Goal: Transaction & Acquisition: Download file/media

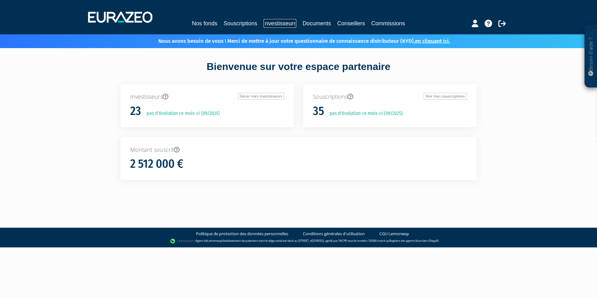
click at [271, 23] on link "Investisseurs" at bounding box center [280, 23] width 33 height 9
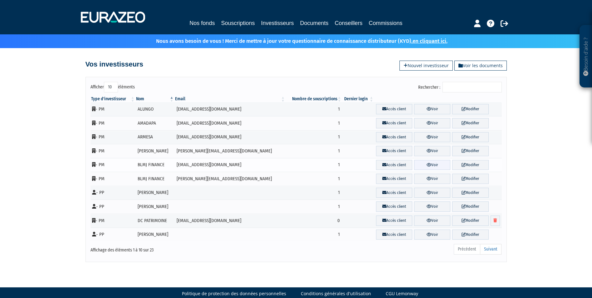
click at [418, 165] on link "Voir" at bounding box center [432, 165] width 36 height 10
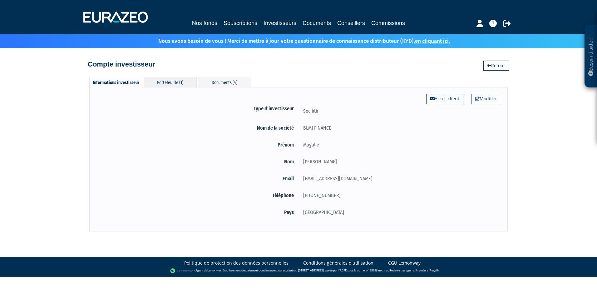
click at [178, 81] on div "Portefeuille (1)" at bounding box center [170, 82] width 53 height 10
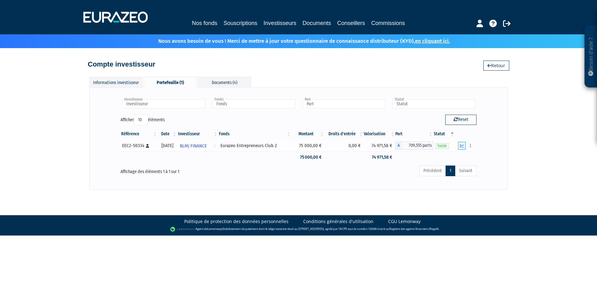
click at [461, 145] on icon "button" at bounding box center [462, 146] width 4 height 4
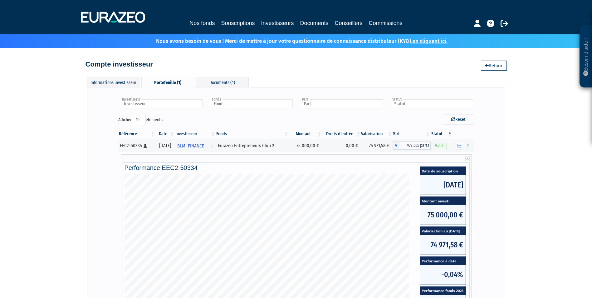
scroll to position [131, 0]
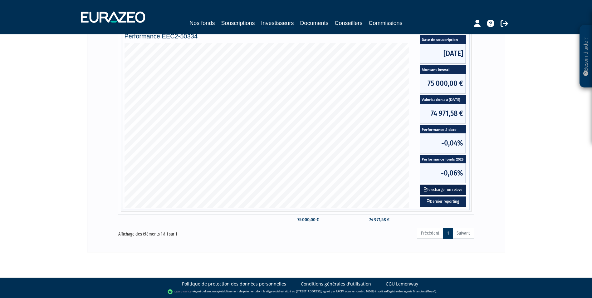
click at [438, 190] on button "Télécharger un relevé" at bounding box center [443, 190] width 47 height 10
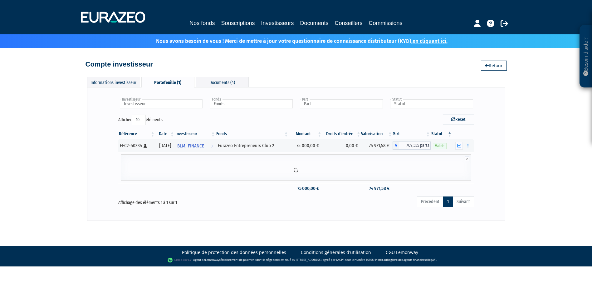
scroll to position [0, 0]
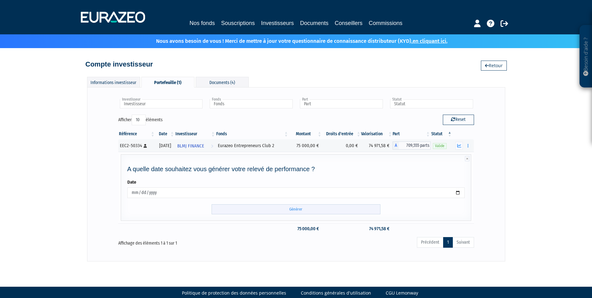
click at [296, 208] on input "Générer" at bounding box center [296, 209] width 169 height 10
click at [321, 26] on link "Documents" at bounding box center [314, 23] width 28 height 9
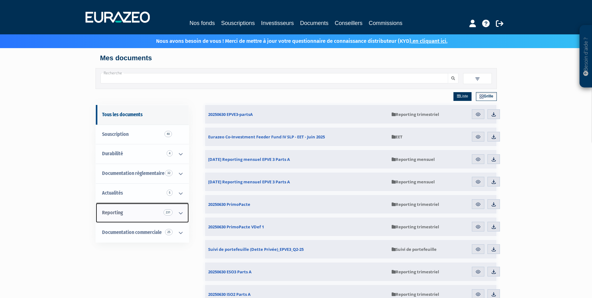
click at [179, 212] on icon at bounding box center [181, 212] width 16 height 19
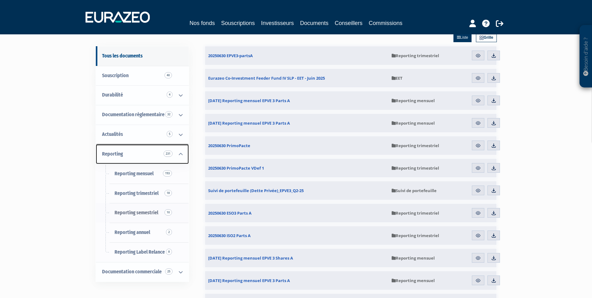
scroll to position [62, 0]
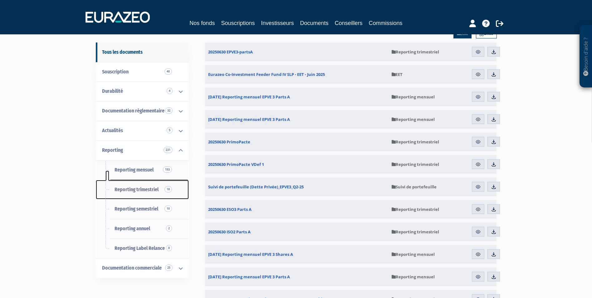
click at [138, 191] on span "Reporting trimestriel 18" at bounding box center [137, 189] width 44 height 6
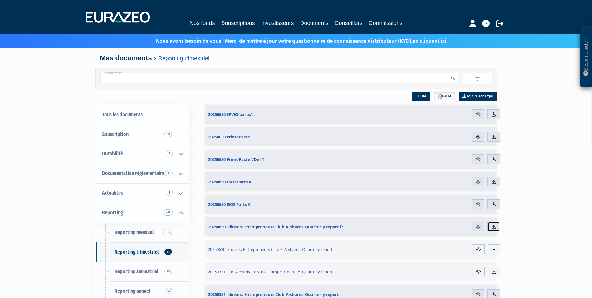
click at [493, 226] on img at bounding box center [494, 227] width 6 height 6
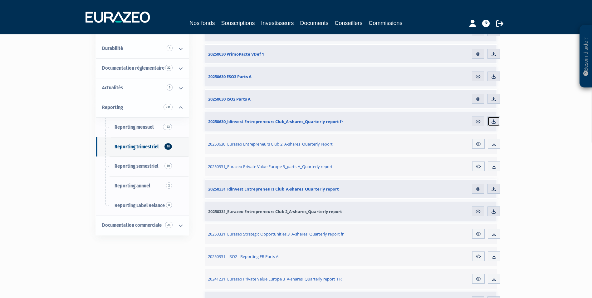
scroll to position [125, 0]
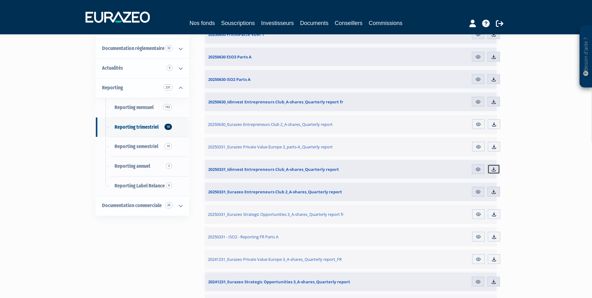
click at [498, 168] on link "Télécharger" at bounding box center [494, 169] width 12 height 10
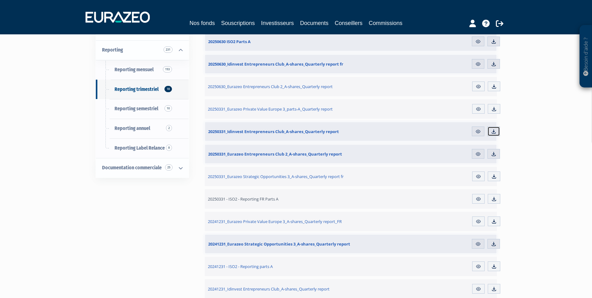
scroll to position [219, 0]
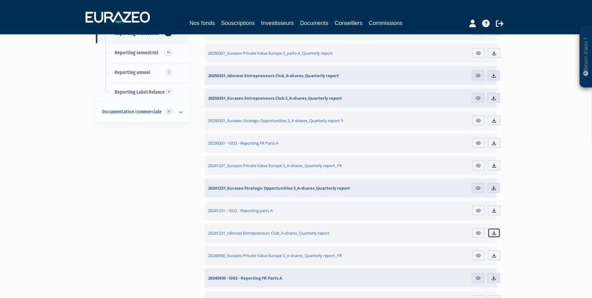
click at [492, 232] on img at bounding box center [494, 233] width 6 height 6
